Goal: Task Accomplishment & Management: Complete application form

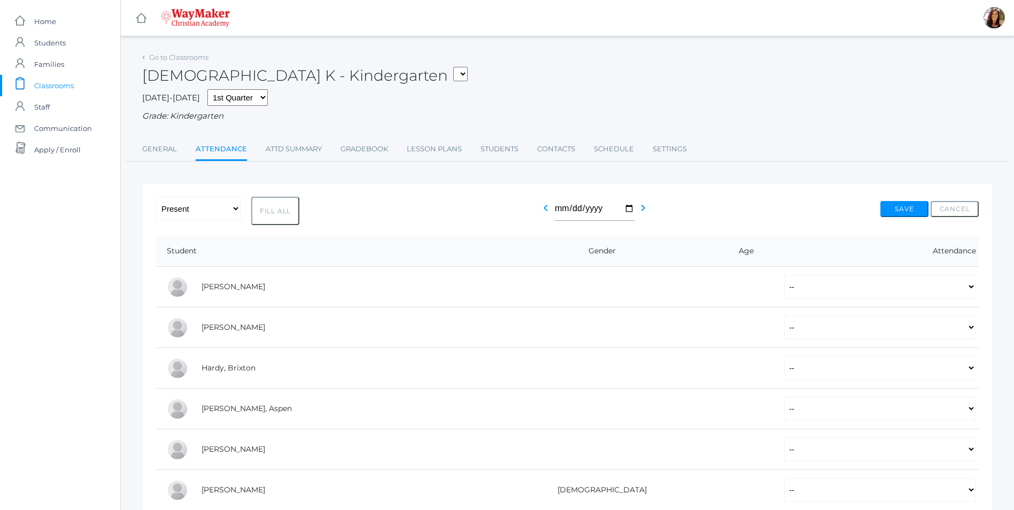
click at [59, 86] on span "Classrooms" at bounding box center [54, 85] width 40 height 21
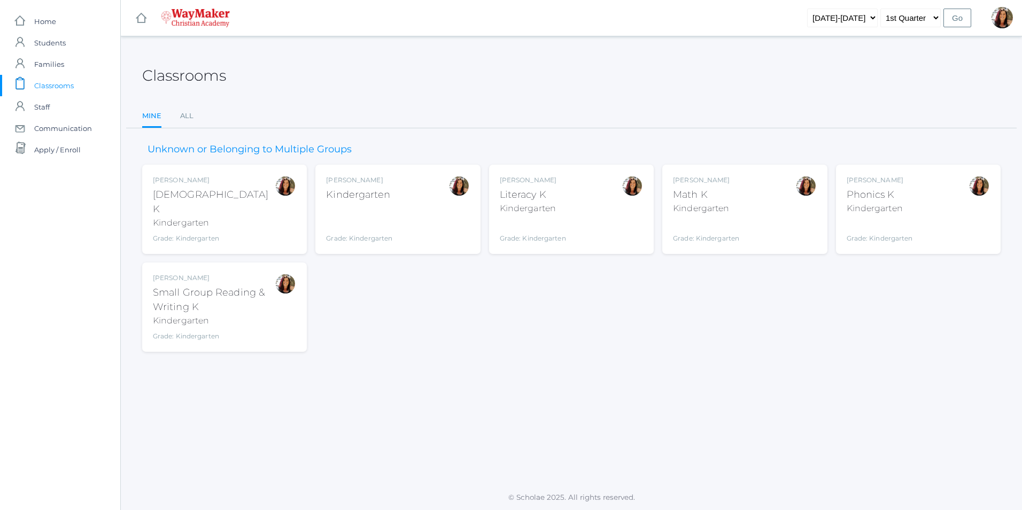
click at [421, 223] on div "Gina Pecor Kindergarten Grade: Kindergarten KINDER" at bounding box center [397, 209] width 143 height 68
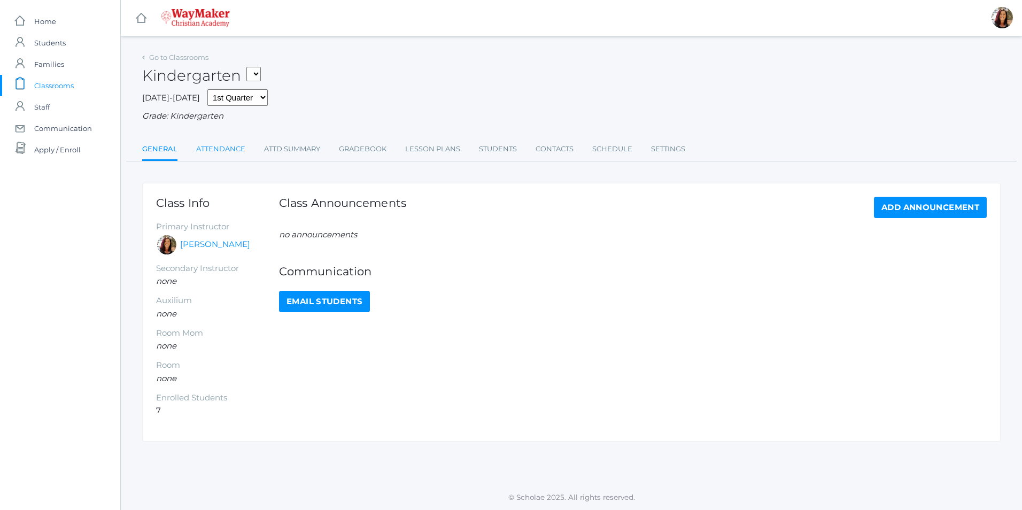
click at [234, 152] on link "Attendance" at bounding box center [220, 148] width 49 height 21
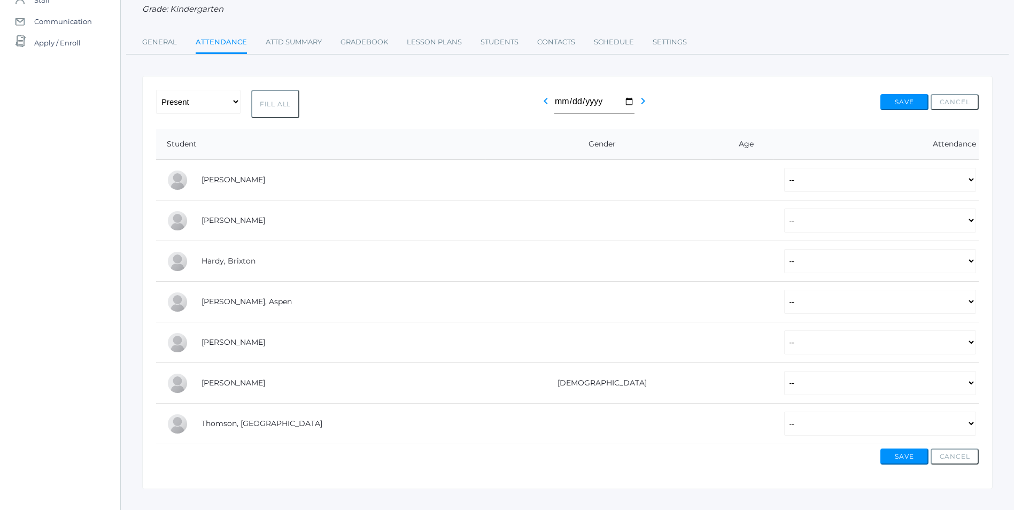
scroll to position [126, 0]
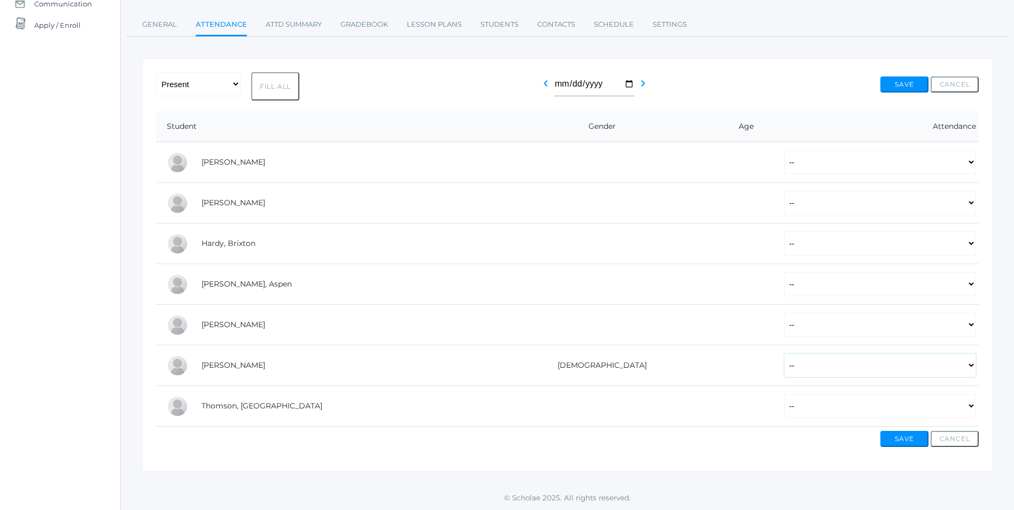
click at [970, 370] on select "-- Present Tardy Excused Tardy Unexcused Absent Excused Absent Unexcused" at bounding box center [880, 365] width 192 height 24
select select "AE"
click at [784, 353] on select "-- Present Tardy Excused Tardy Unexcused Absent Excused Absent Unexcused" at bounding box center [880, 365] width 192 height 24
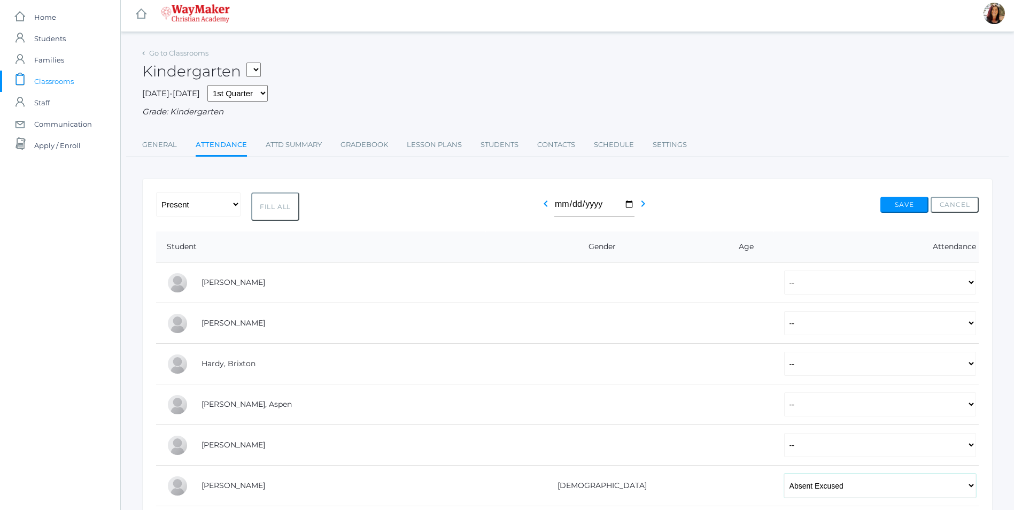
scroll to position [0, 0]
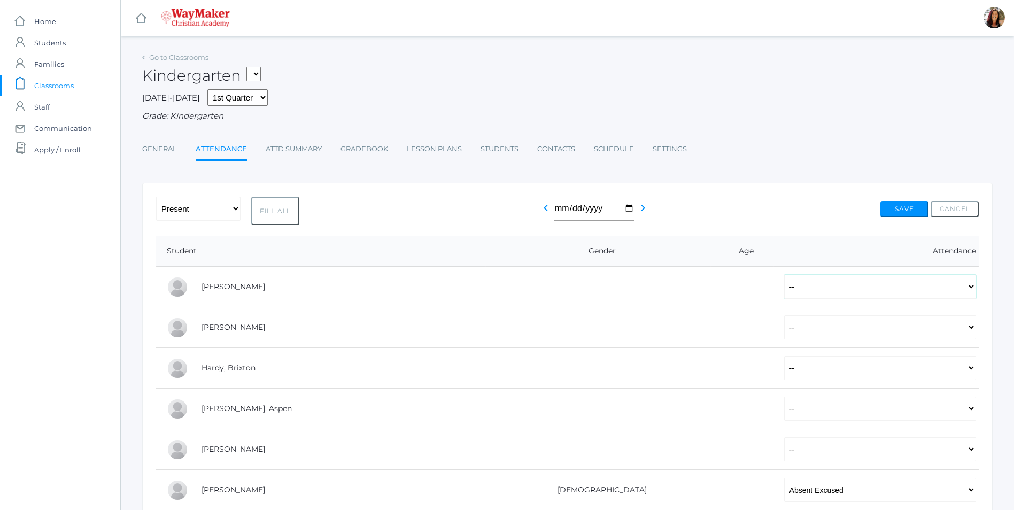
click at [971, 295] on select "-- Present Tardy Excused Tardy Unexcused Absent Excused Absent Unexcused" at bounding box center [880, 287] width 192 height 24
select select "P"
click at [784, 276] on select "-- Present Tardy Excused Tardy Unexcused Absent Excused Absent Unexcused" at bounding box center [880, 287] width 192 height 24
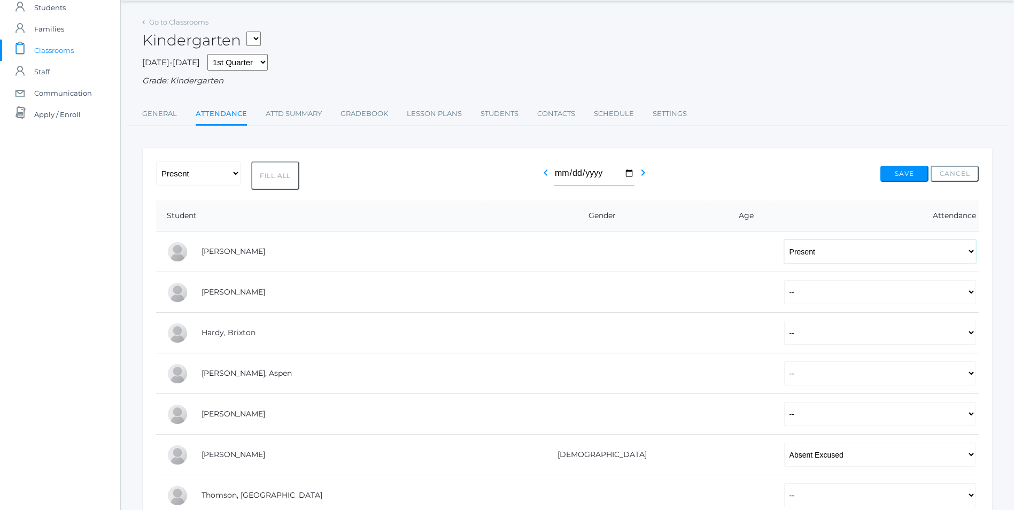
scroll to position [53, 0]
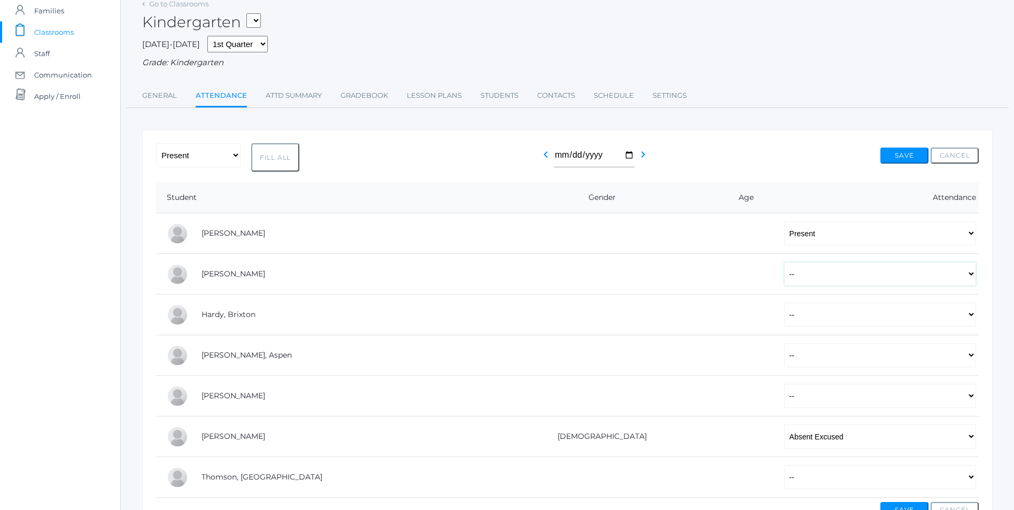
click at [970, 277] on select "-- Present Tardy Excused Tardy Unexcused Absent Excused Absent Unexcused" at bounding box center [880, 274] width 192 height 24
select select "P"
click at [784, 263] on select "-- Present Tardy Excused Tardy Unexcused Absent Excused Absent Unexcused" at bounding box center [880, 274] width 192 height 24
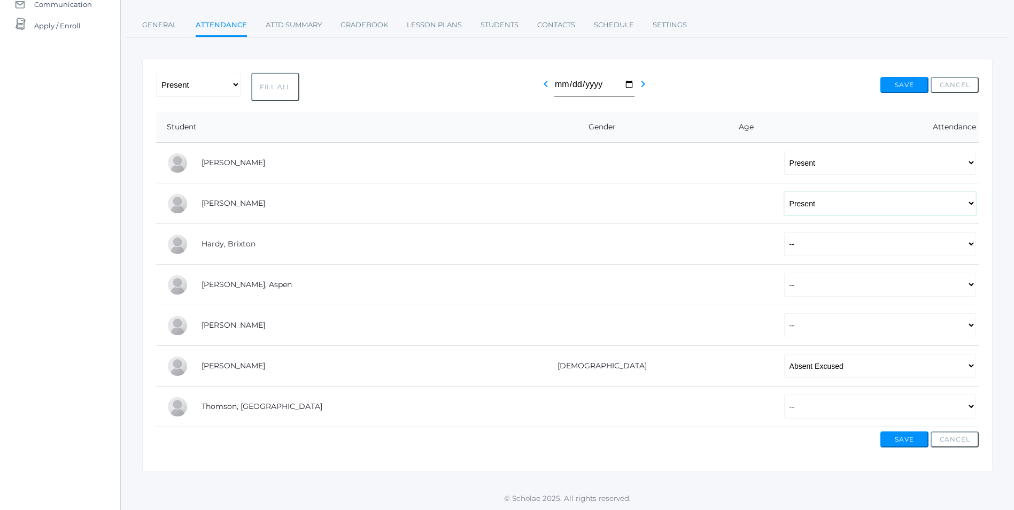
scroll to position [126, 0]
click at [970, 246] on select "-- Present Tardy Excused Tardy Unexcused Absent Excused Absent Unexcused" at bounding box center [880, 244] width 192 height 24
select select "P"
click at [784, 232] on select "-- Present Tardy Excused Tardy Unexcused Absent Excused Absent Unexcused" at bounding box center [880, 244] width 192 height 24
click at [974, 287] on select "-- Present Tardy Excused Tardy Unexcused Absent Excused Absent Unexcused" at bounding box center [880, 284] width 192 height 24
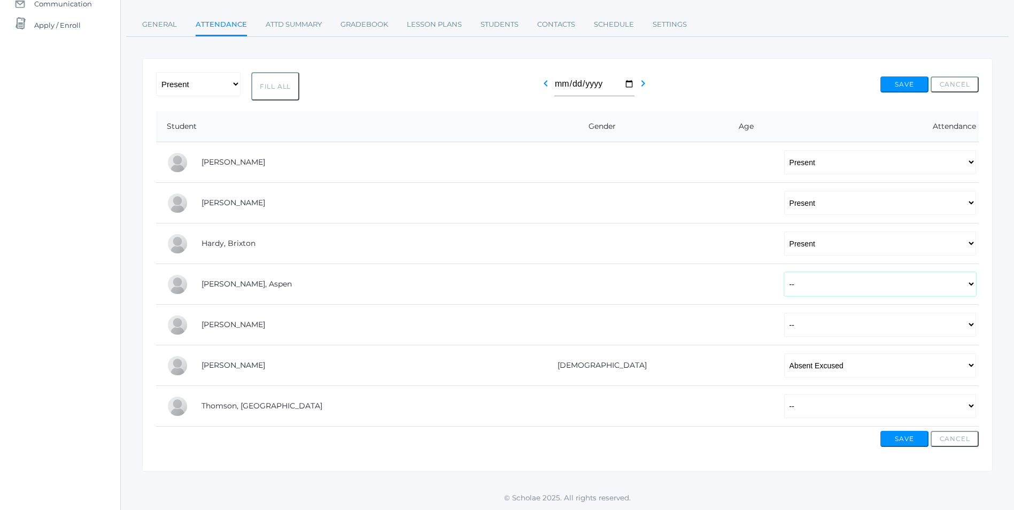
select select "P"
click at [784, 272] on select "-- Present Tardy Excused Tardy Unexcused Absent Excused Absent Unexcused" at bounding box center [880, 284] width 192 height 24
click at [973, 323] on select "-- Present Tardy Excused Tardy Unexcused Absent Excused Absent Unexcused" at bounding box center [880, 325] width 192 height 24
select select "P"
click at [784, 313] on select "-- Present Tardy Excused Tardy Unexcused Absent Excused Absent Unexcused" at bounding box center [880, 325] width 192 height 24
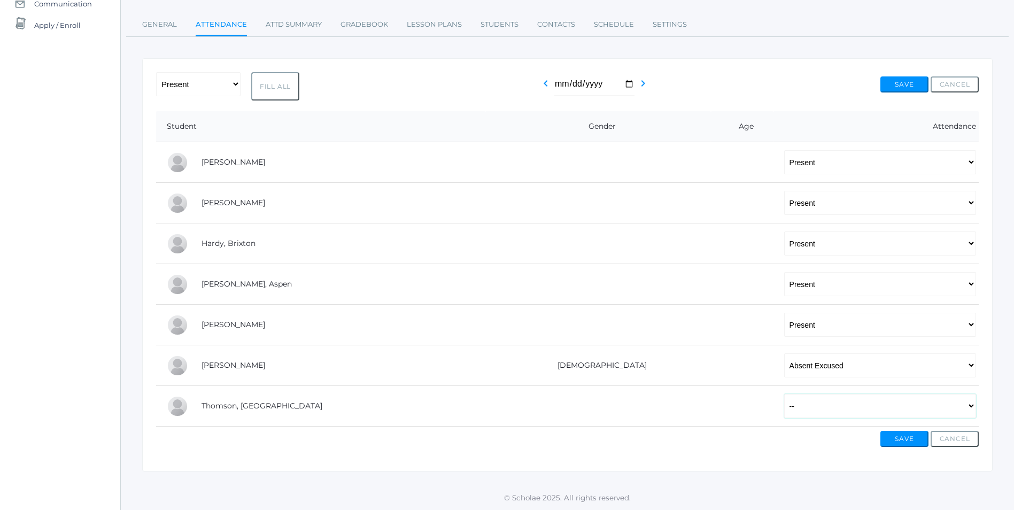
click at [968, 408] on select "-- Present Tardy Excused Tardy Unexcused Absent Excused Absent Unexcused" at bounding box center [880, 406] width 192 height 24
select select "P"
click at [784, 394] on select "-- Present Tardy Excused Tardy Unexcused Absent Excused Absent Unexcused" at bounding box center [880, 406] width 192 height 24
click at [912, 436] on button "Save" at bounding box center [905, 439] width 48 height 16
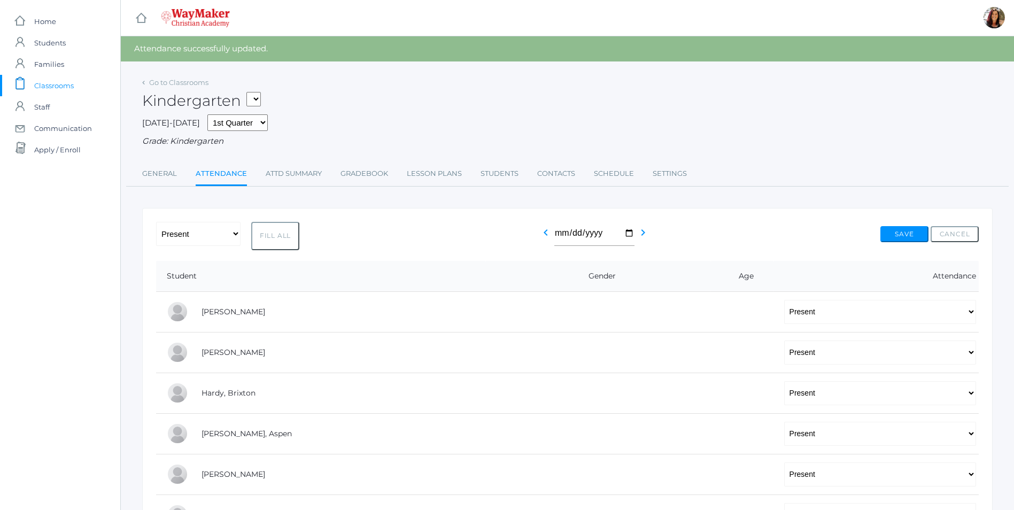
click at [258, 98] on select "KINDER - Small Group Reading & Writing K Kindergarten KINDER - Math K Kindergar…" at bounding box center [253, 99] width 14 height 14
select select "2556"
click at [250, 92] on select "KINDER - Small Group Reading & Writing K Kindergarten KINDER - Math K Kindergar…" at bounding box center [253, 99] width 14 height 14
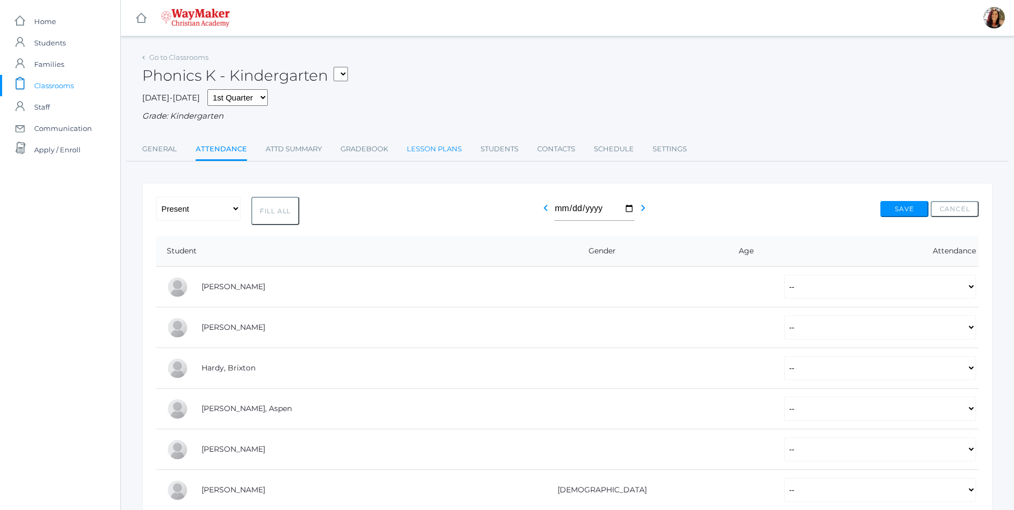
click at [443, 151] on link "Lesson Plans" at bounding box center [434, 148] width 55 height 21
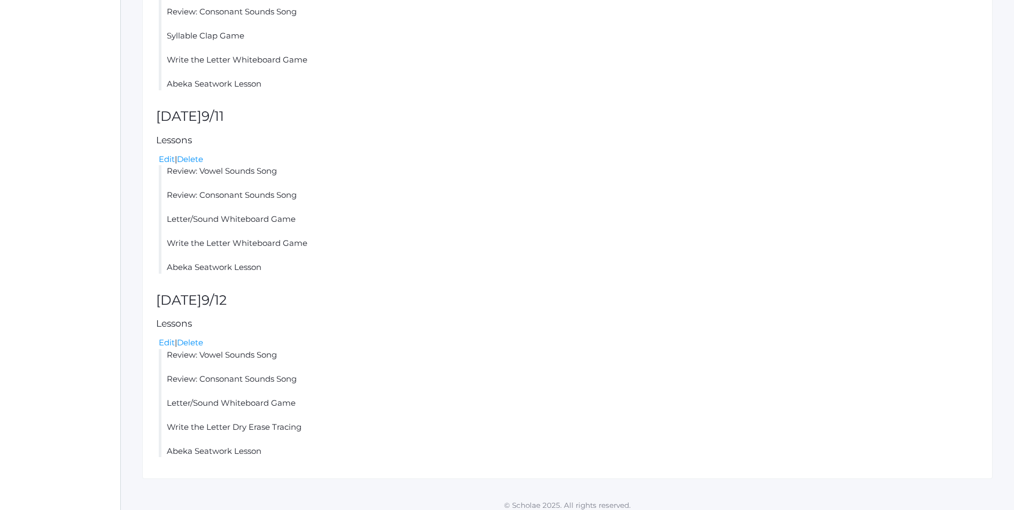
scroll to position [321, 0]
